Goal: Check status: Check status

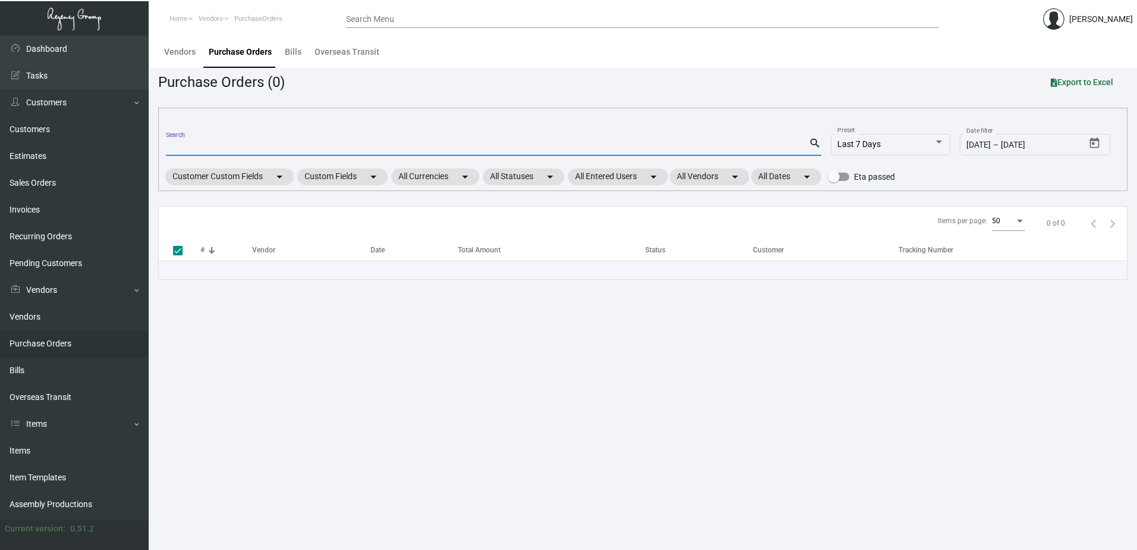
click at [278, 144] on input "Search" at bounding box center [487, 147] width 643 height 10
click at [278, 145] on input "Search" at bounding box center [487, 147] width 643 height 10
type input "101886"
checkbox input "false"
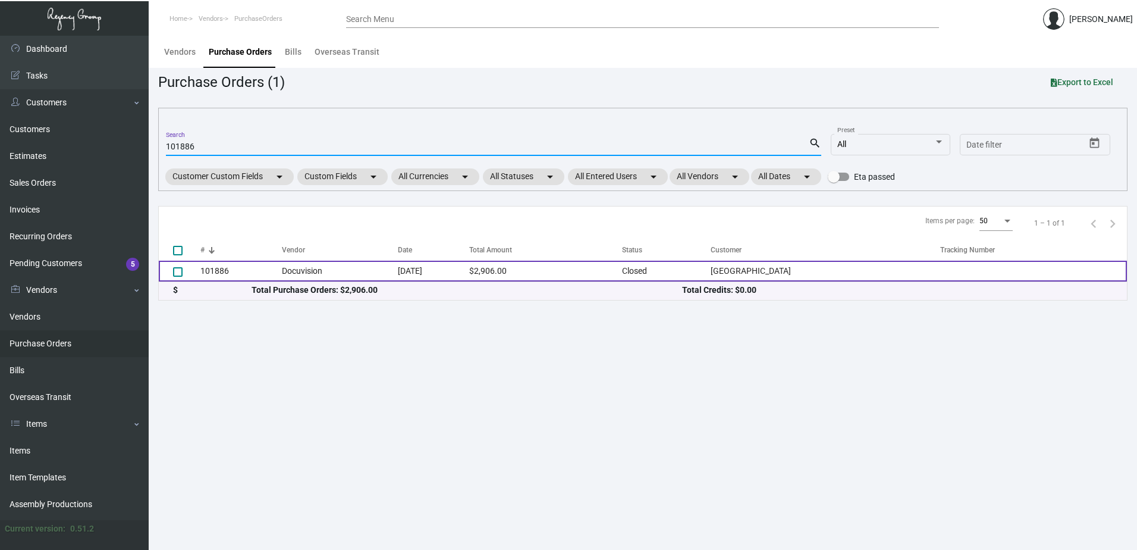
type input "101886"
click at [295, 272] on td "Docuvision" at bounding box center [339, 270] width 115 height 21
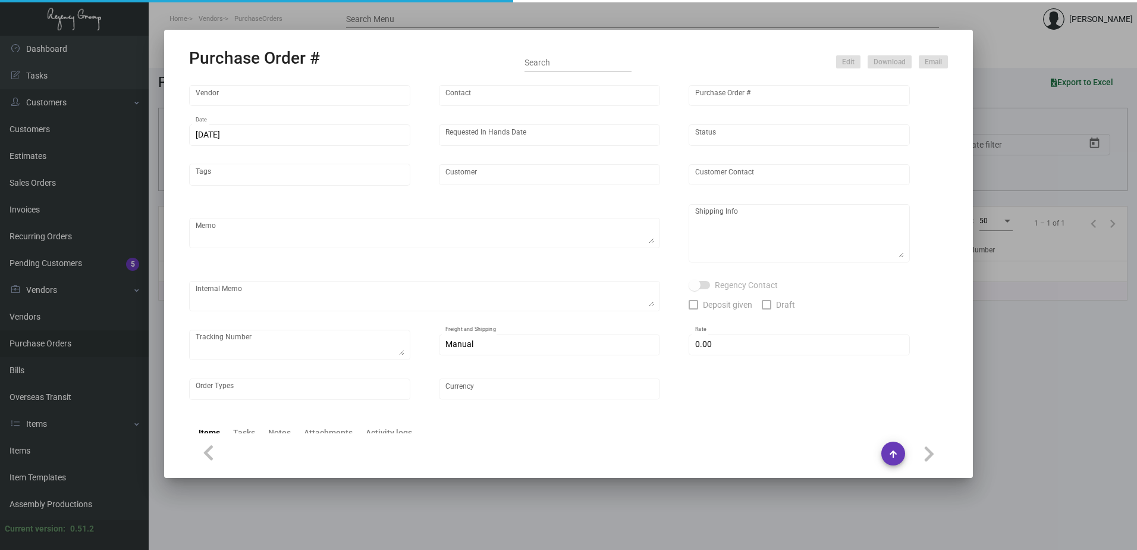
type input "Docuvision"
type input "[PERSON_NAME]"
type input "101886"
type input "[DATE]"
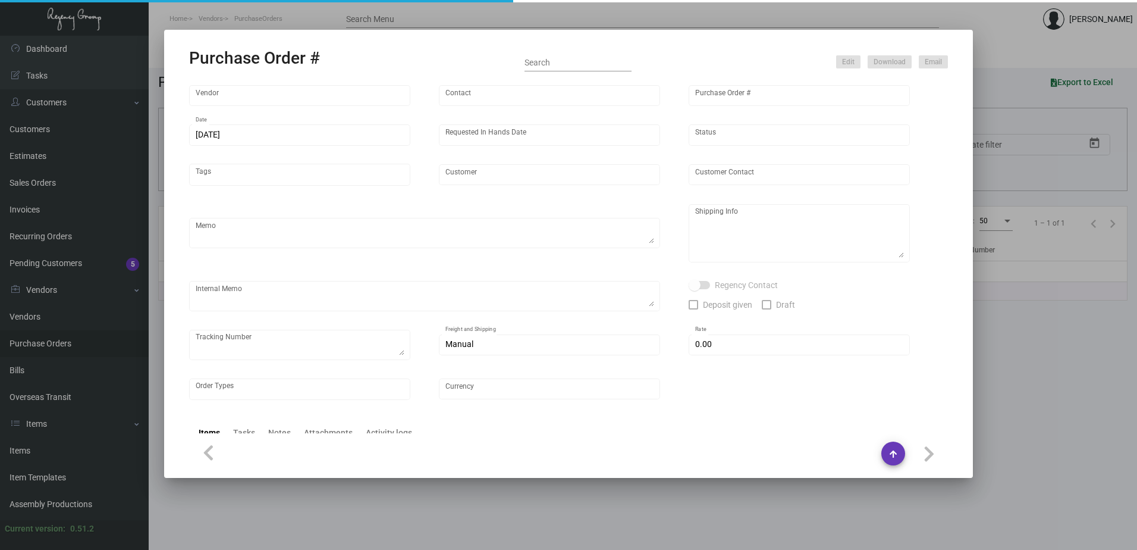
type input "[GEOGRAPHIC_DATA]"
type input "[PERSON_NAME]"
type textarea "Please send proof for approval to [EMAIL_ADDRESS][DOMAIN_NAME] with me cc'ed. R…"
type textarea "[GEOGRAPHIC_DATA]- ATTN: [PERSON_NAME] [STREET_ADDRESS]"
type textarea "[DATE] - Art approved vendor's proof. 12/7 - notepads in room and conference - …"
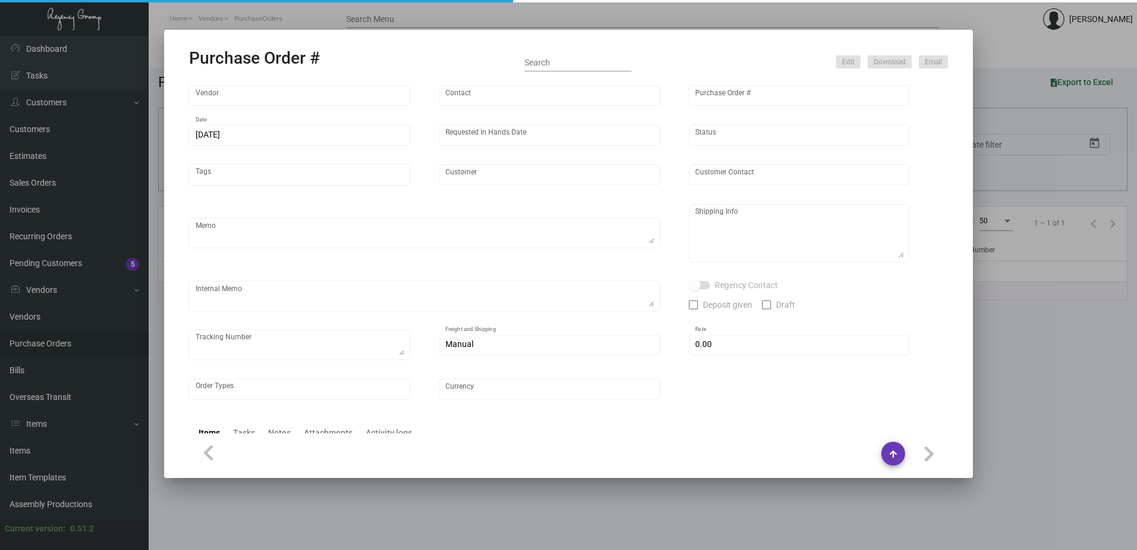
type input "$ 0.00"
type input "United States Dollar $"
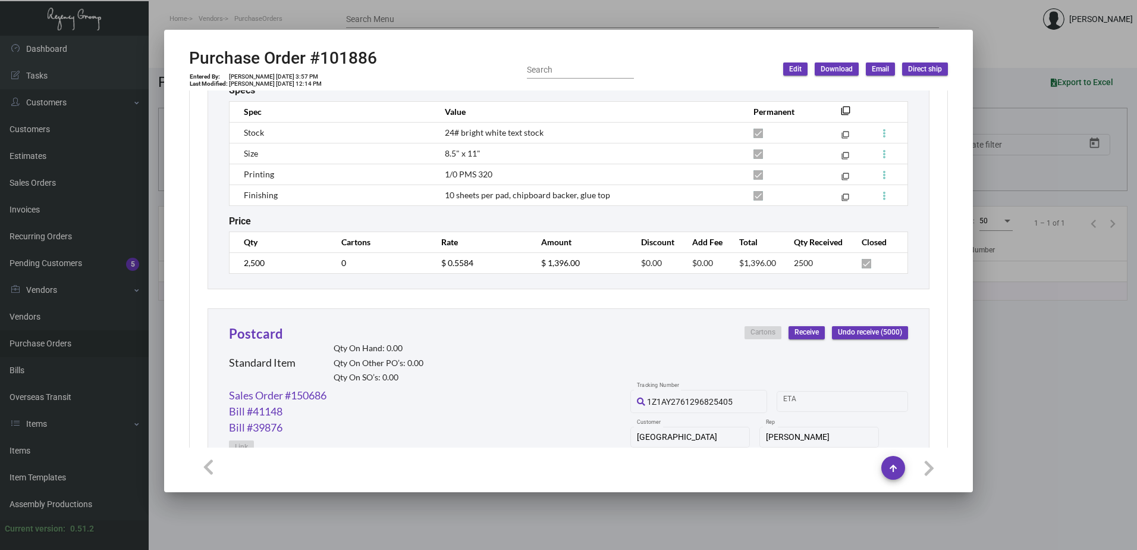
scroll to position [2065, 0]
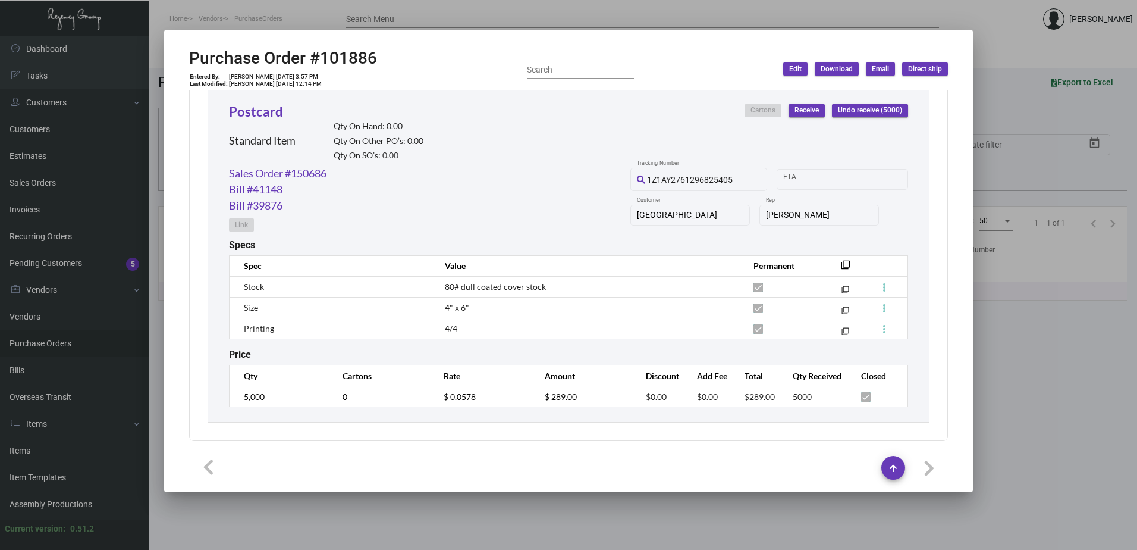
click at [483, 420] on div "Postcard Standard Item Qty On Hand: 0.00 Qty On Other PO’s: 0.00 Qty On SO’s: 0…" at bounding box center [569, 254] width 722 height 336
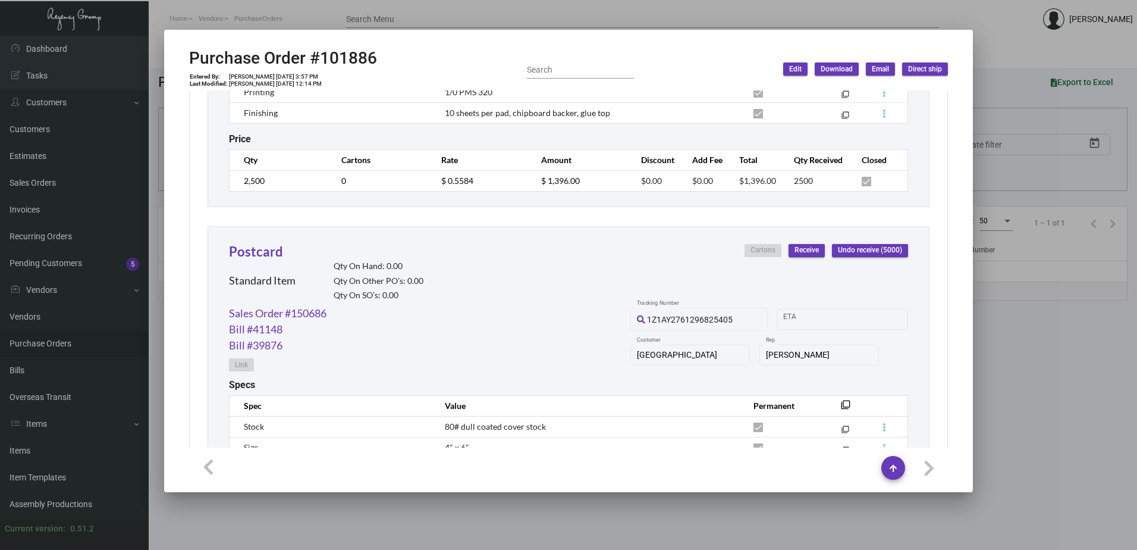
scroll to position [1709, 0]
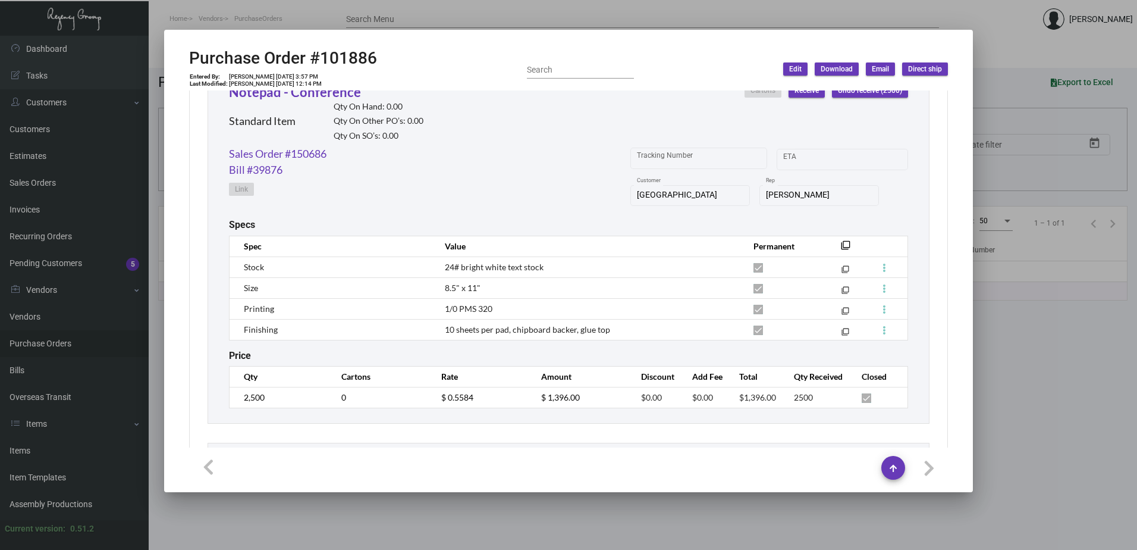
click at [576, 354] on div "Price" at bounding box center [568, 355] width 679 height 11
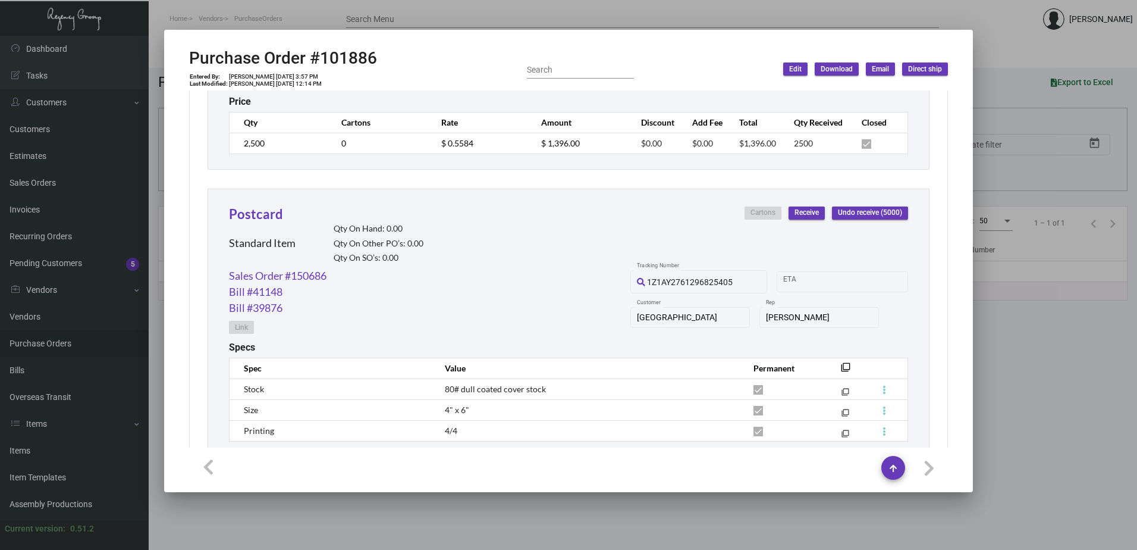
scroll to position [2065, 0]
